Goal: Communication & Community: Ask a question

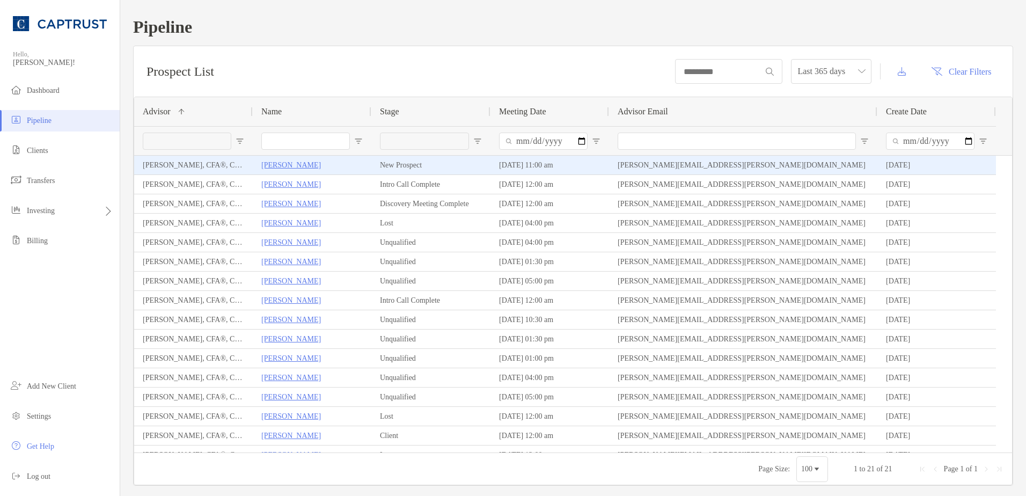
click at [281, 167] on p "[PERSON_NAME]" at bounding box center [291, 164] width 60 height 13
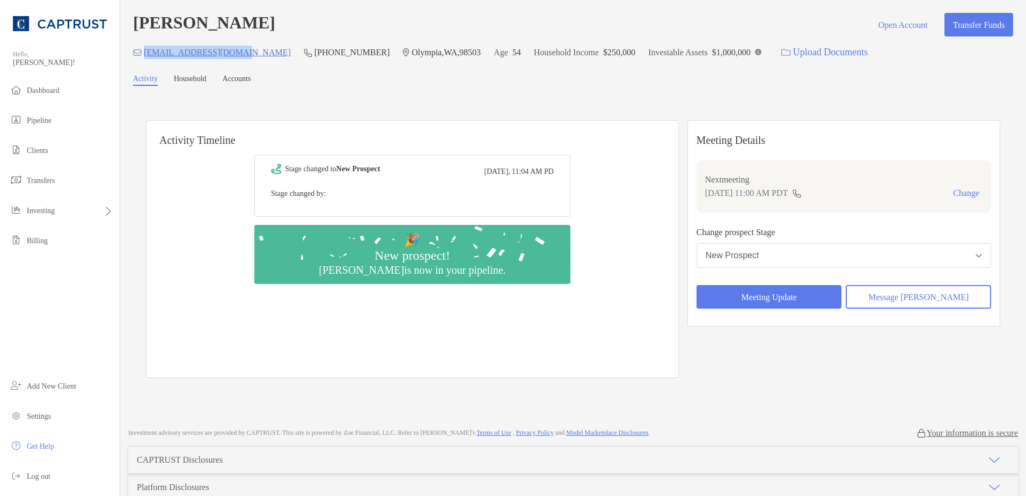
drag, startPoint x: 239, startPoint y: 56, endPoint x: 144, endPoint y: 61, distance: 95.1
click at [144, 61] on div "jfcrossland@gmail.com (360) 884-2236 Olympia , WA , 98503 Age 54 Household Inco…" at bounding box center [573, 52] width 880 height 23
copy p "[EMAIL_ADDRESS][DOMAIN_NAME]"
click at [631, 222] on div "Stage changed to New Prospect Today, 11:04 AM PD Stage changed by: 🎉 New prospe…" at bounding box center [413, 262] width 532 height 231
drag, startPoint x: 235, startPoint y: 56, endPoint x: 144, endPoint y: 61, distance: 90.8
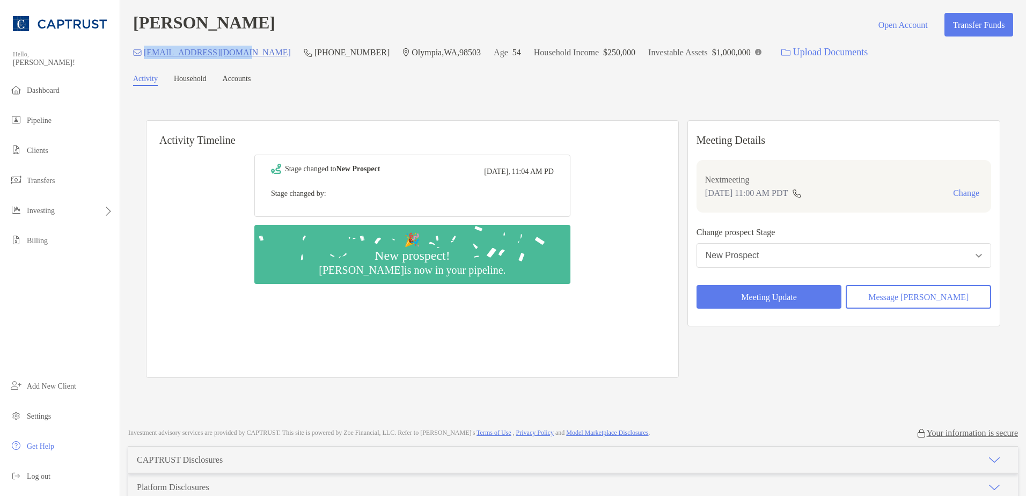
click at [144, 61] on div "[EMAIL_ADDRESS][DOMAIN_NAME]" at bounding box center [212, 52] width 158 height 23
copy p "[EMAIL_ADDRESS][DOMAIN_NAME]"
click at [589, 114] on div "Activity Timeline Stage changed to New Prospect Today, 11:04 AM PD Stage change…" at bounding box center [573, 250] width 854 height 282
click at [719, 62] on div "Investable Assets $1,000,000" at bounding box center [704, 52] width 113 height 23
drag, startPoint x: 734, startPoint y: 53, endPoint x: 690, endPoint y: 48, distance: 44.3
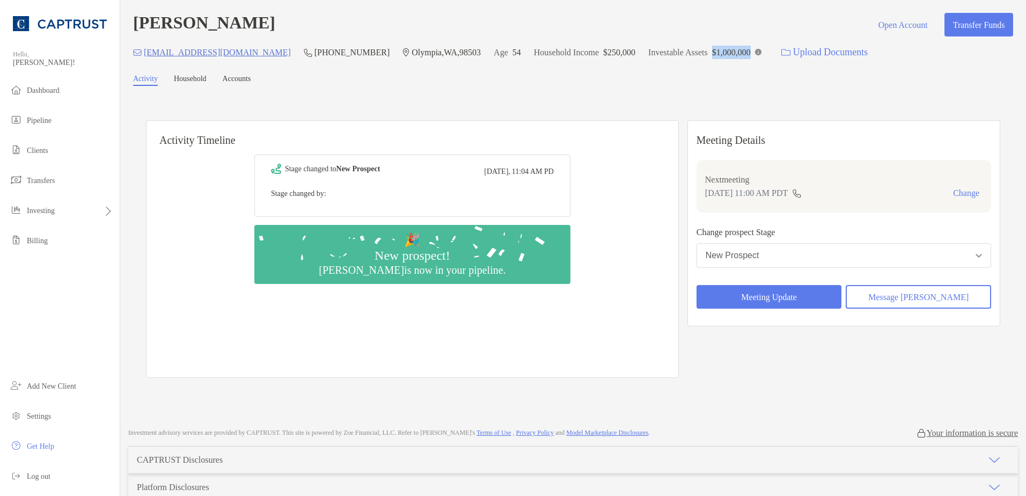
click at [712, 48] on p "$1,000,000" at bounding box center [731, 52] width 39 height 13
drag, startPoint x: 690, startPoint y: 48, endPoint x: 679, endPoint y: 90, distance: 43.7
click at [679, 90] on div "Joseph Wolfe Open Account Transfer Funds jfcrossland@gmail.com (360) 884-2236 O…" at bounding box center [573, 208] width 906 height 417
drag, startPoint x: 735, startPoint y: 50, endPoint x: 438, endPoint y: 50, distance: 296.3
click at [438, 50] on div "jfcrossland@gmail.com (360) 884-2236 Olympia , WA , 98503 Age 54 Household Inco…" at bounding box center [573, 52] width 880 height 23
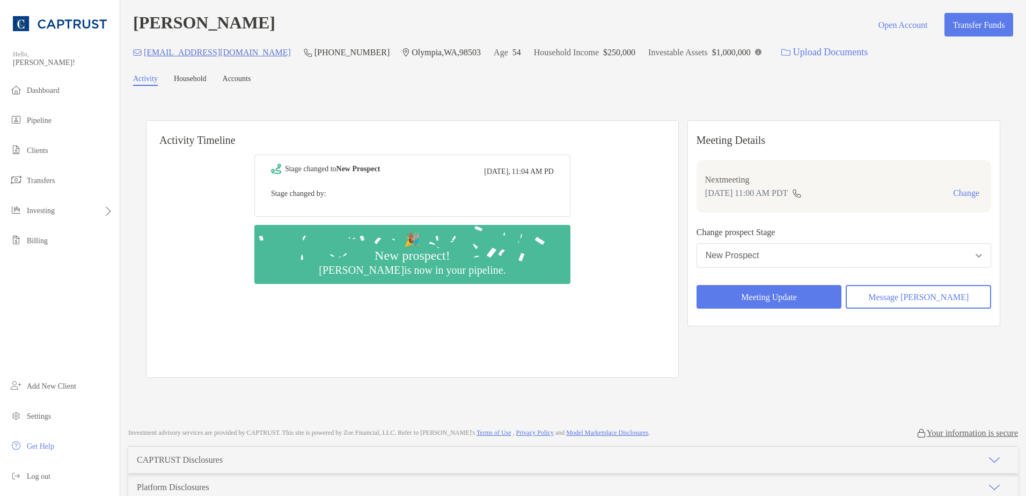
drag, startPoint x: 438, startPoint y: 50, endPoint x: 455, endPoint y: 98, distance: 50.6
click at [455, 98] on div "Activity Timeline Stage changed to New Prospect Today, 11:04 AM PD Stage change…" at bounding box center [573, 251] width 880 height 308
drag, startPoint x: 470, startPoint y: 53, endPoint x: 430, endPoint y: 55, distance: 39.2
click at [430, 55] on div "jfcrossland@gmail.com (360) 884-2236 Olympia , WA , 98503 Age 54 Household Inco…" at bounding box center [573, 52] width 880 height 23
drag, startPoint x: 430, startPoint y: 55, endPoint x: 528, endPoint y: 99, distance: 106.9
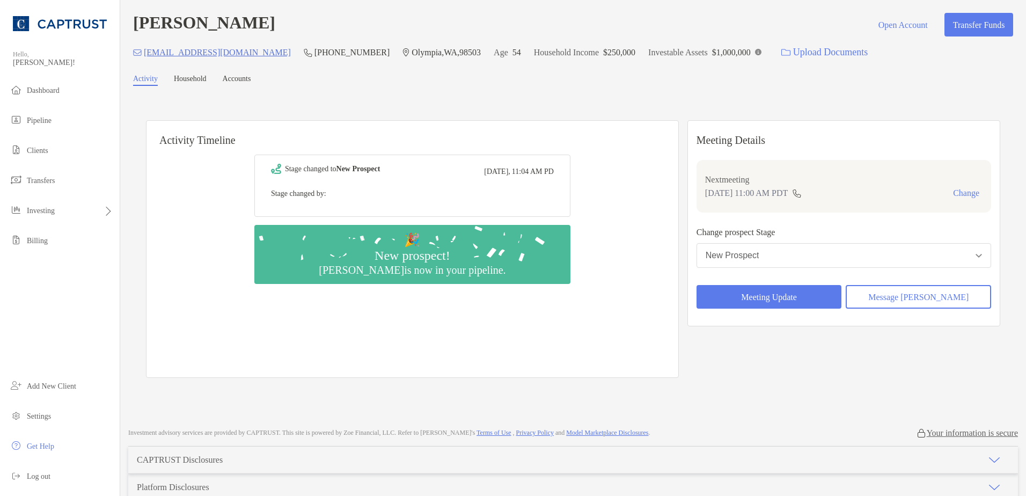
click at [528, 99] on div "Activity Timeline Stage changed to New Prospect Today, 11:04 AM PD Stage change…" at bounding box center [573, 251] width 880 height 308
click at [33, 120] on span "Pipeline" at bounding box center [39, 120] width 25 height 8
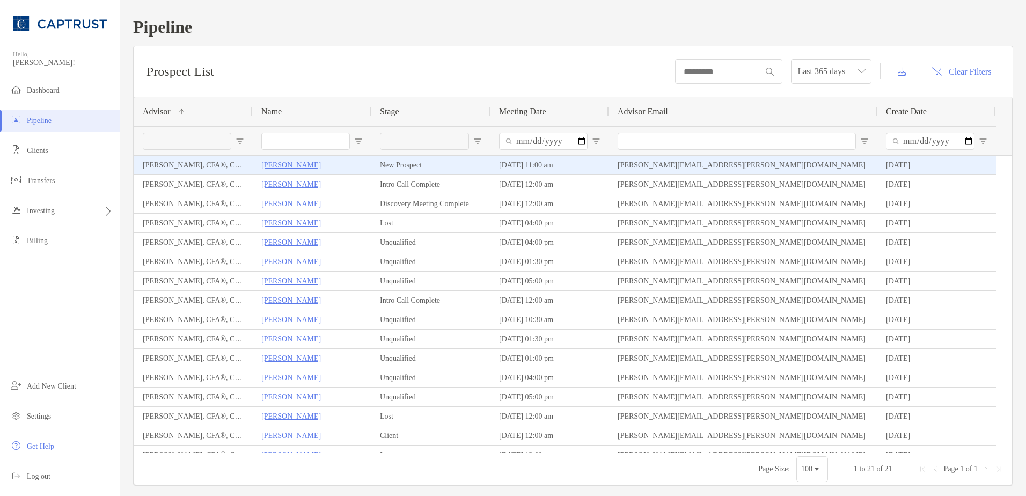
click at [299, 166] on p "[PERSON_NAME]" at bounding box center [291, 164] width 60 height 13
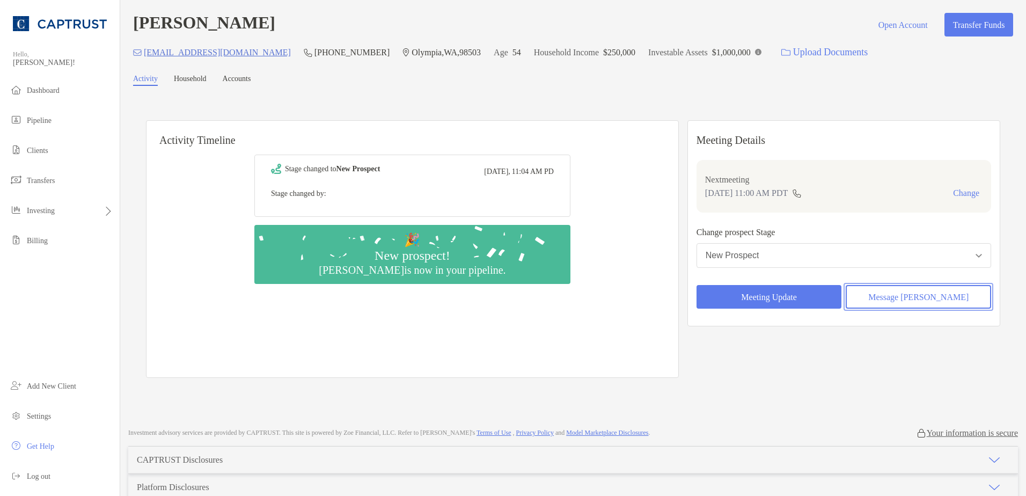
click at [903, 294] on button "Message [PERSON_NAME]" at bounding box center [918, 297] width 145 height 24
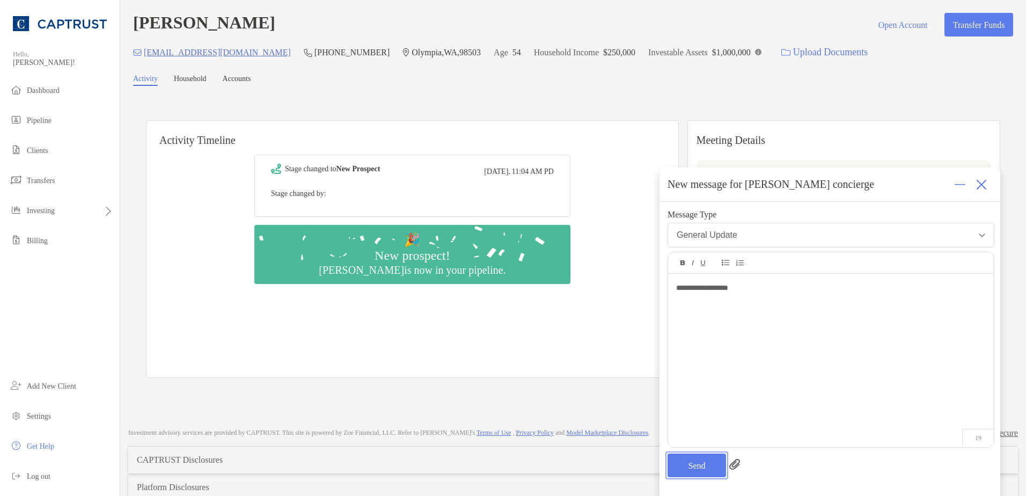
click at [708, 470] on button "Send" at bounding box center [697, 466] width 58 height 24
